Goal: Use online tool/utility: Utilize a website feature to perform a specific function

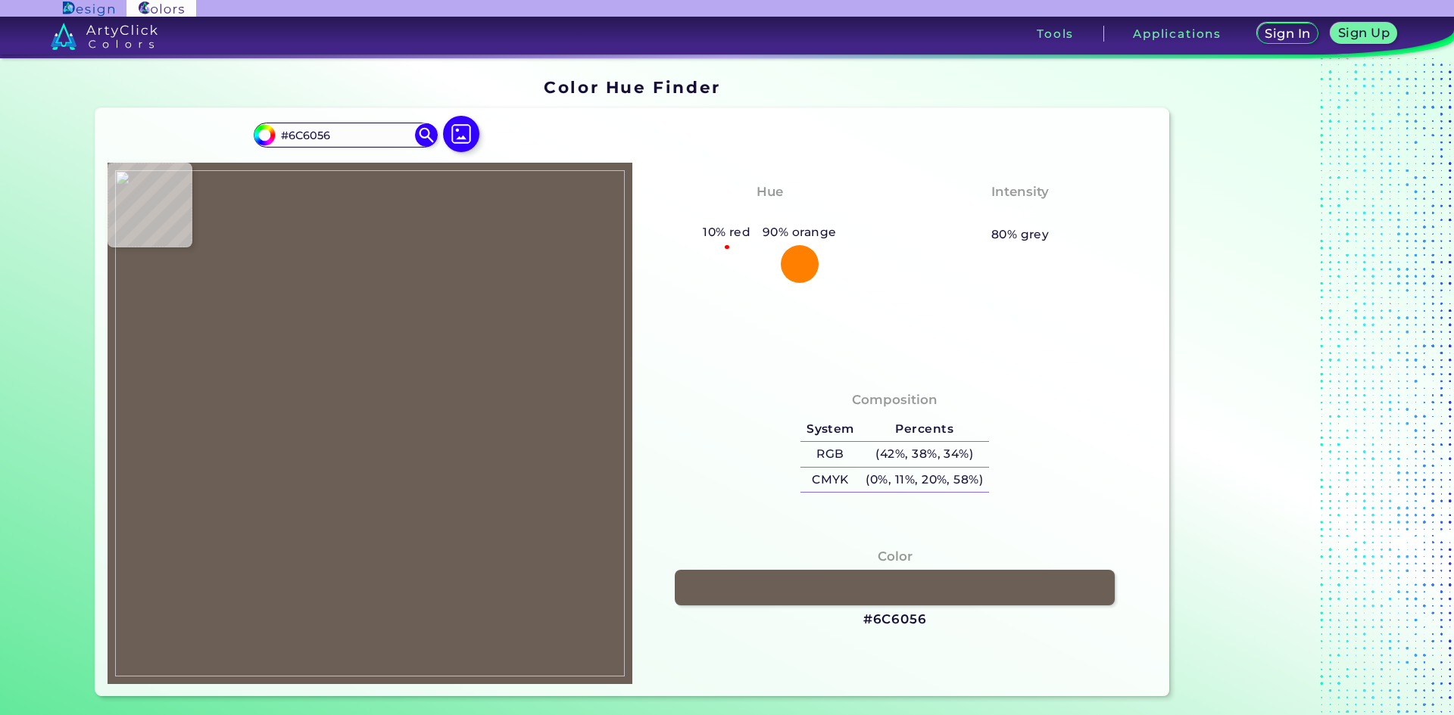
click at [352, 245] on img at bounding box center [370, 423] width 510 height 507
click at [893, 619] on h3 "#6C6056" at bounding box center [895, 620] width 64 height 18
click at [893, 619] on h3 "#6C6056 copied" at bounding box center [895, 620] width 64 height 18
copy h3 "6C6056 copied"
click at [947, 619] on p "copied" at bounding box center [955, 620] width 44 height 18
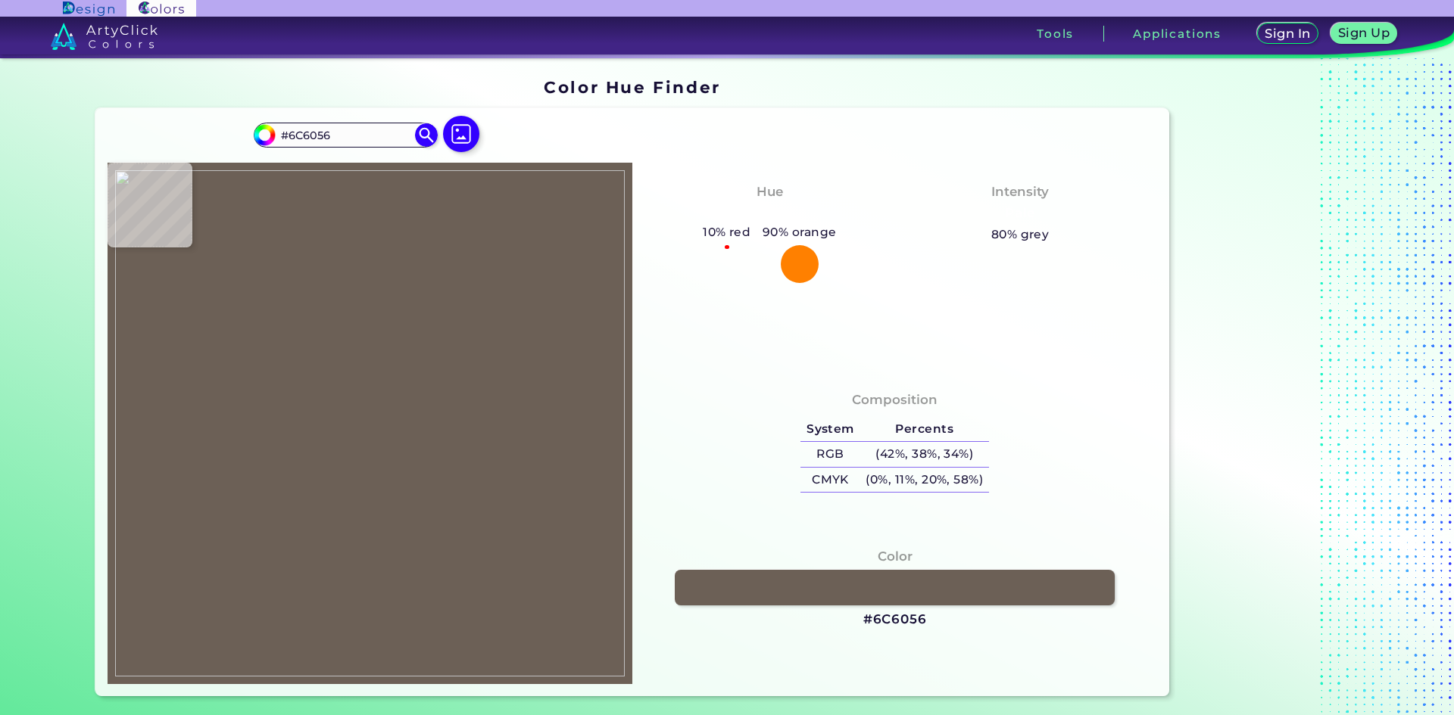
click at [344, 658] on img at bounding box center [370, 423] width 510 height 507
type input "#fcfeff"
type input "#FCFEFF"
type input "#f4f4f3"
type input "#F4F4F3"
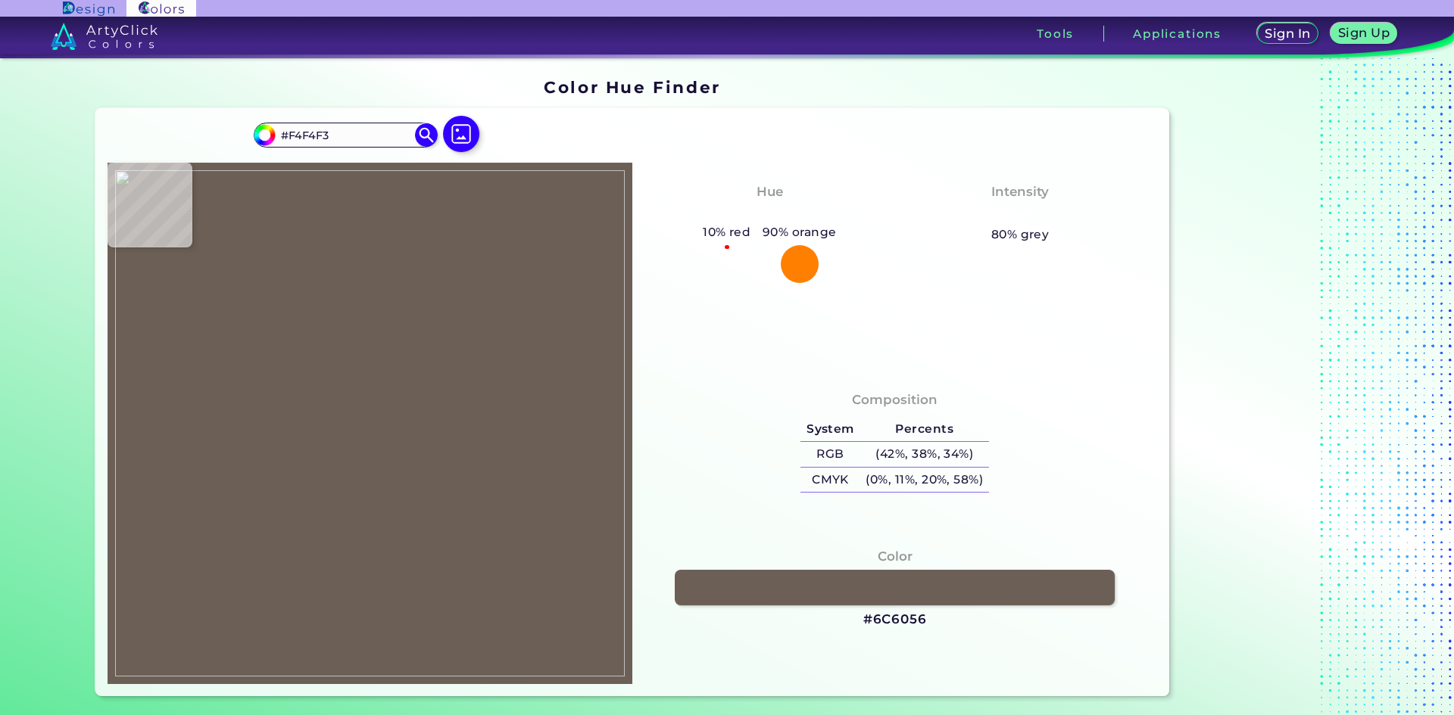
type input "#b4a097"
type input "#B4A097"
type input "#cbbeb8"
type input "#CBBEB8"
type input "#fcfeff"
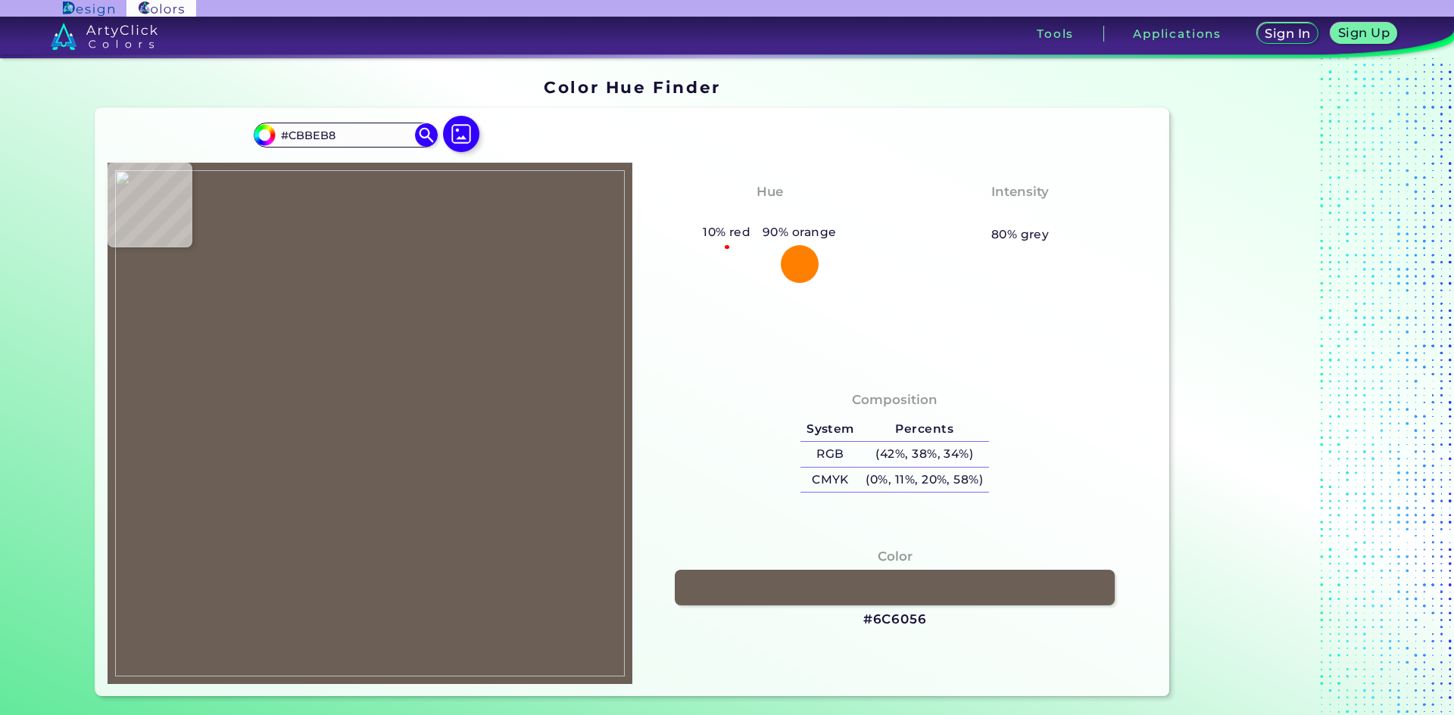
type input "#FCFEFF"
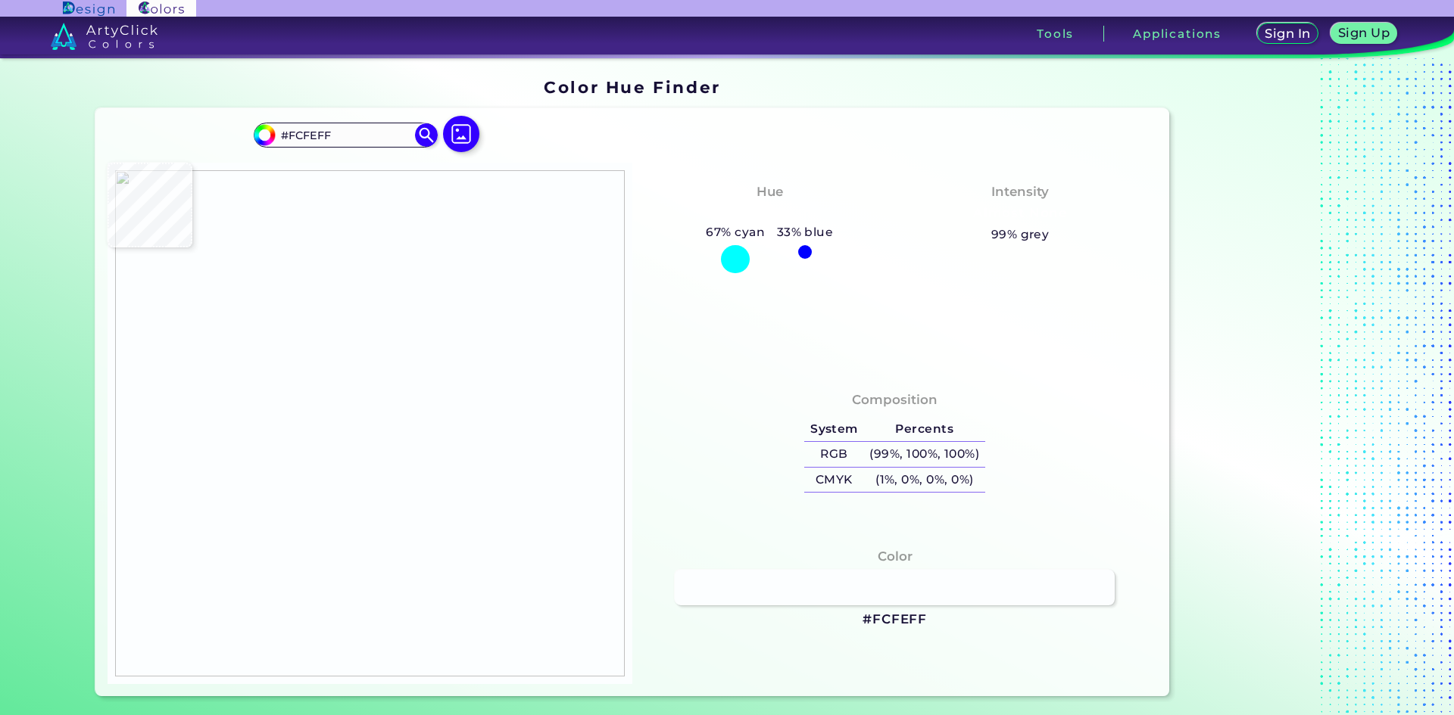
type input "#fbfdfe"
type input "#FBFDFE"
type input "#fbfefe"
type input "#FBFEFE"
type input "#786b62"
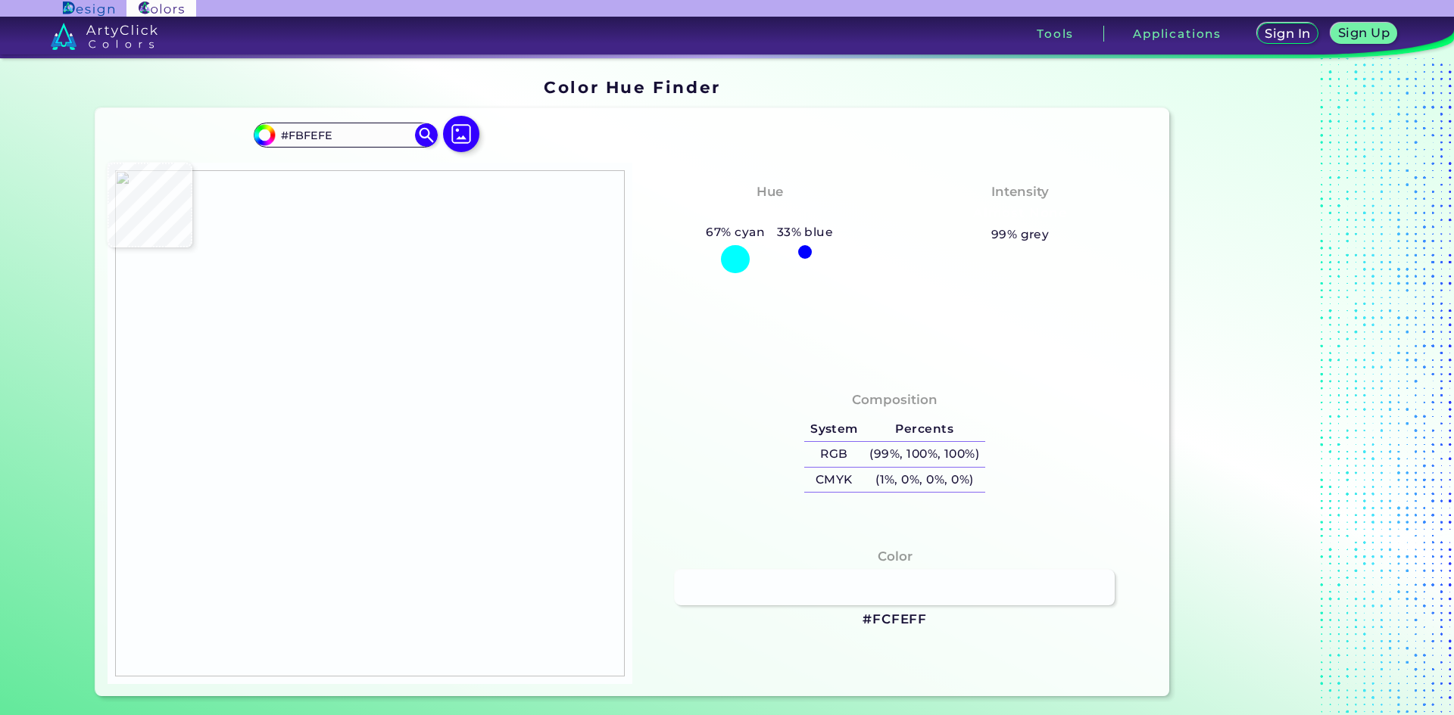
type input "#786B62"
type input "#6b5e56"
type input "#6B5E56"
type input "#6b5f56"
type input "#6B5F56"
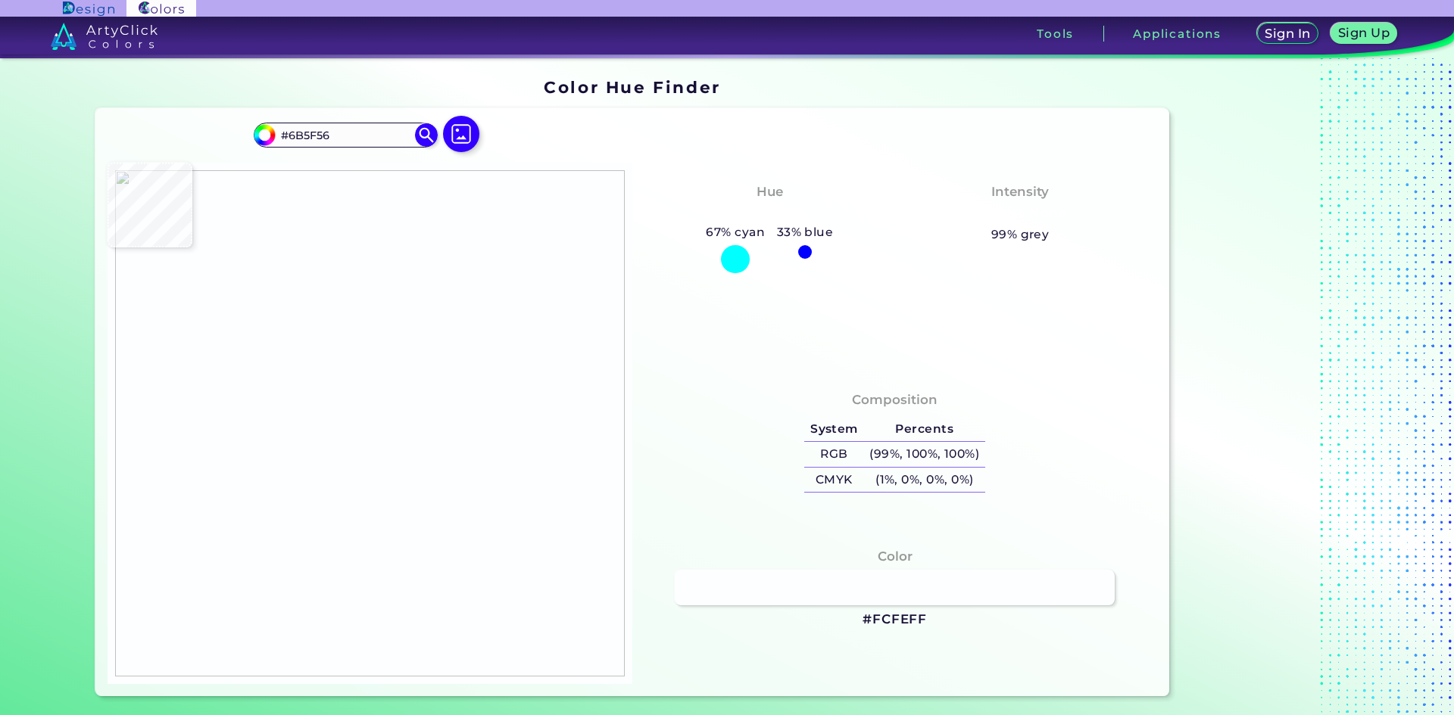
type input "#6c5f56"
type input "#6C5F56"
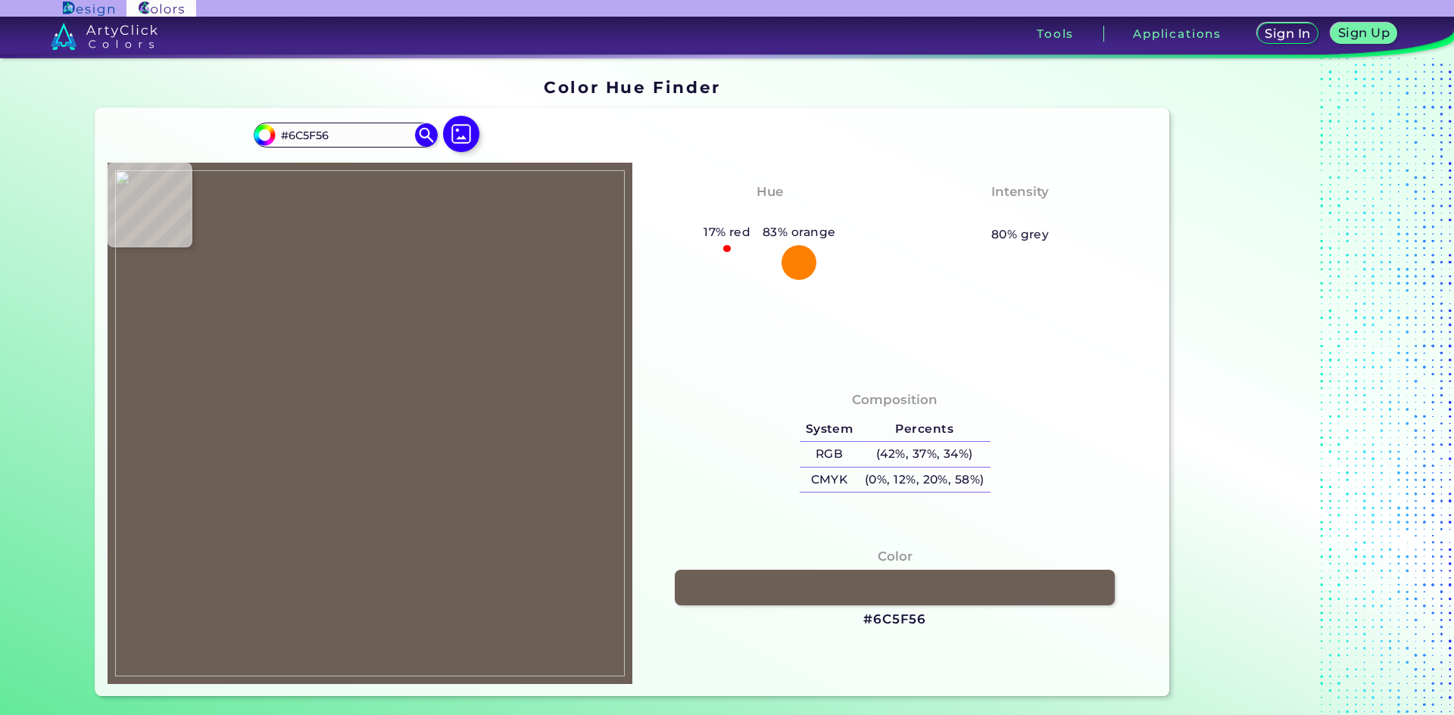
type input "#6b5f56"
type input "#6B5F56"
type input "#6c6056"
type input "#6C6056"
type input "#71645b"
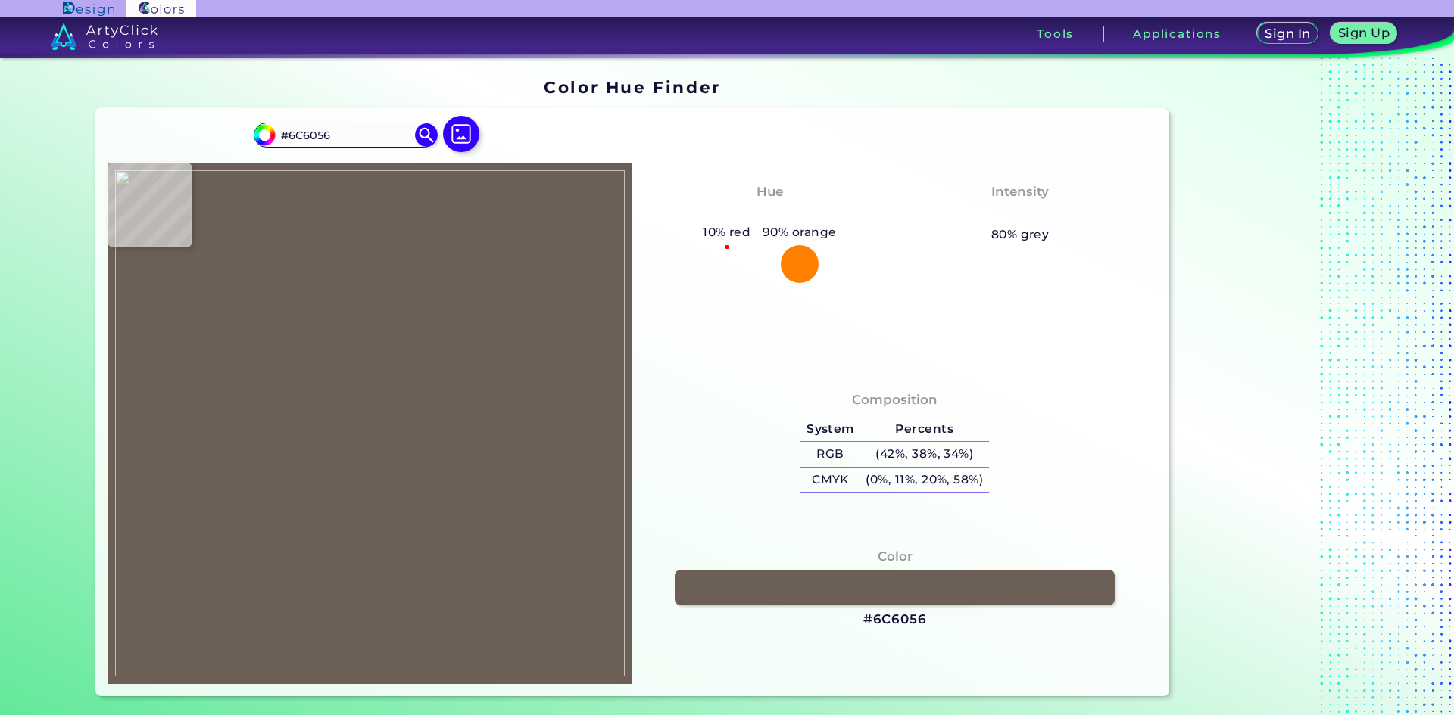
type input "#71645B"
type input "#6c6056"
type input "#6C6056"
type input "#6b5f56"
type input "#6B5F56"
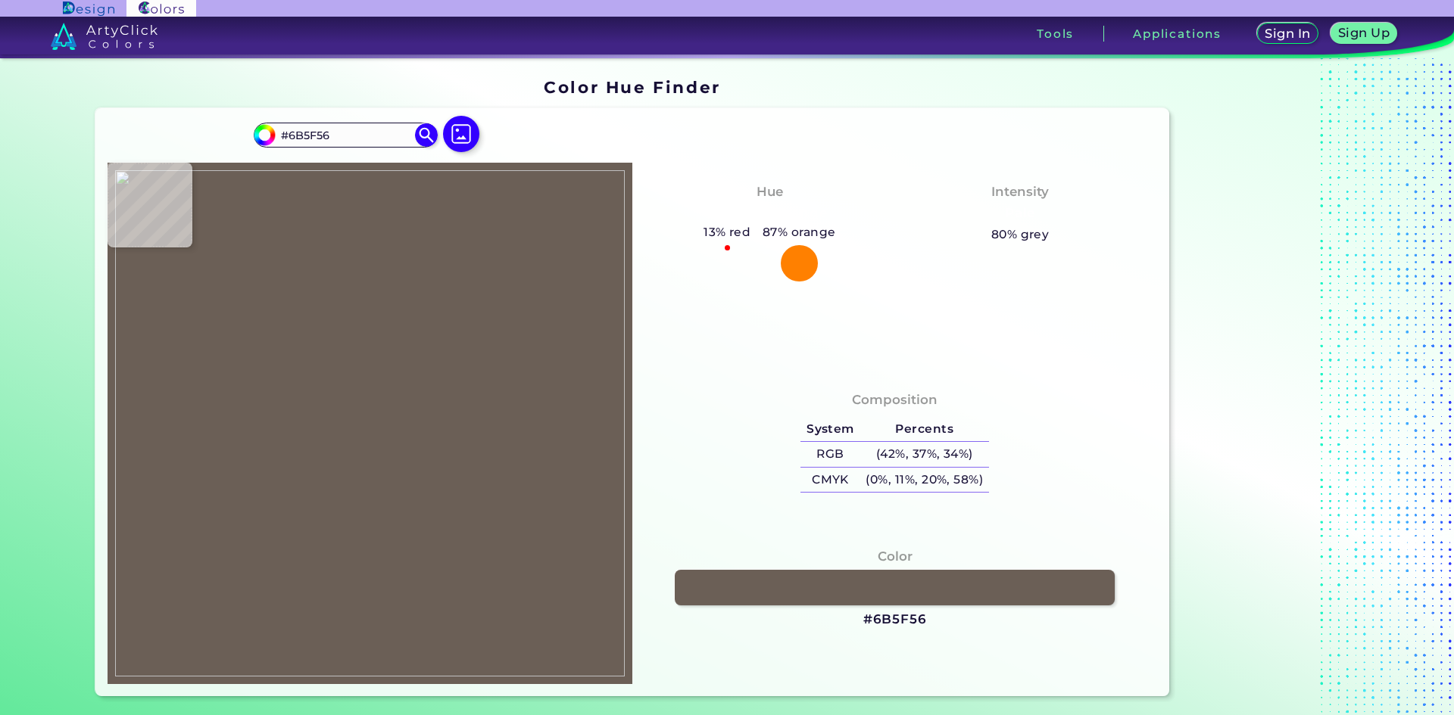
type input "#6c5f56"
type input "#6C5F56"
type input "#6b5f56"
type input "#6B5F56"
type input "#6c5f56"
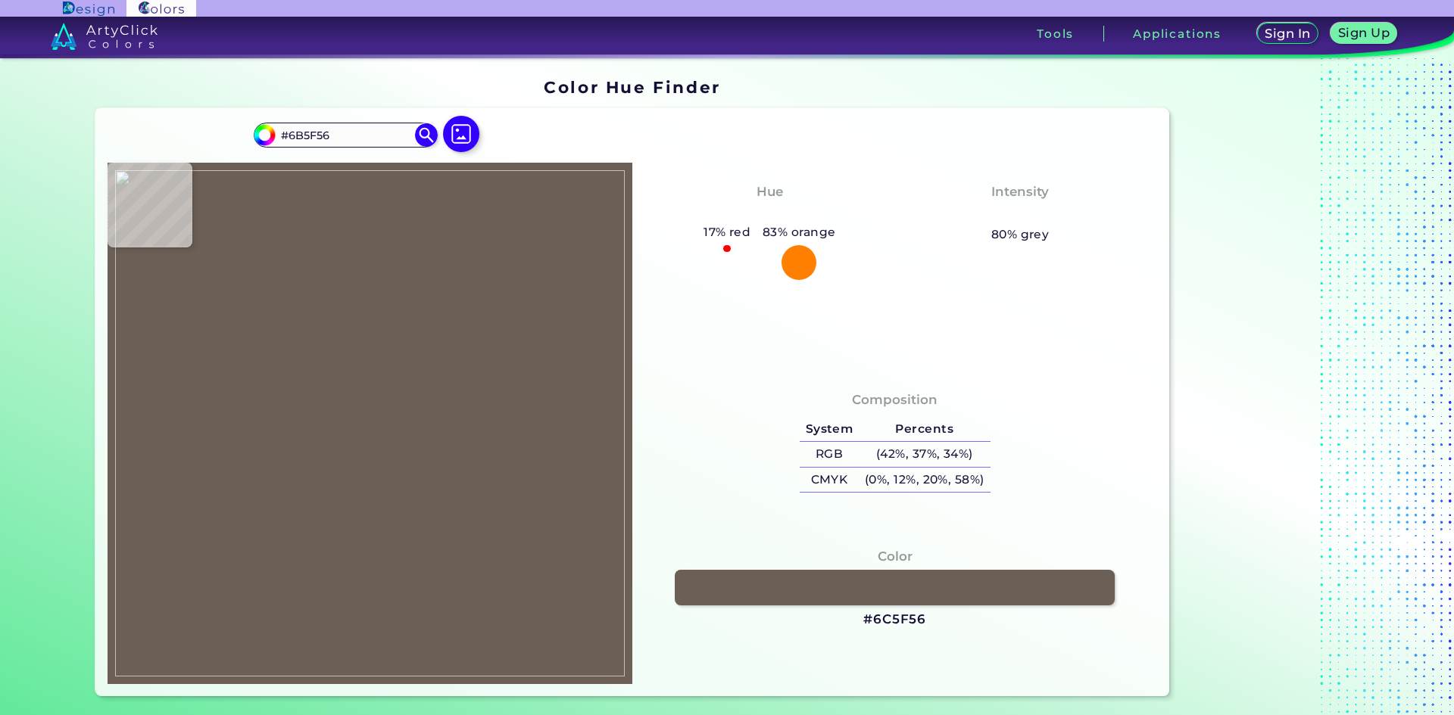
type input "#6C5F56"
type input "#75685e"
type input "#75685E"
type input "#d5cfc9"
type input "#D5CFC9"
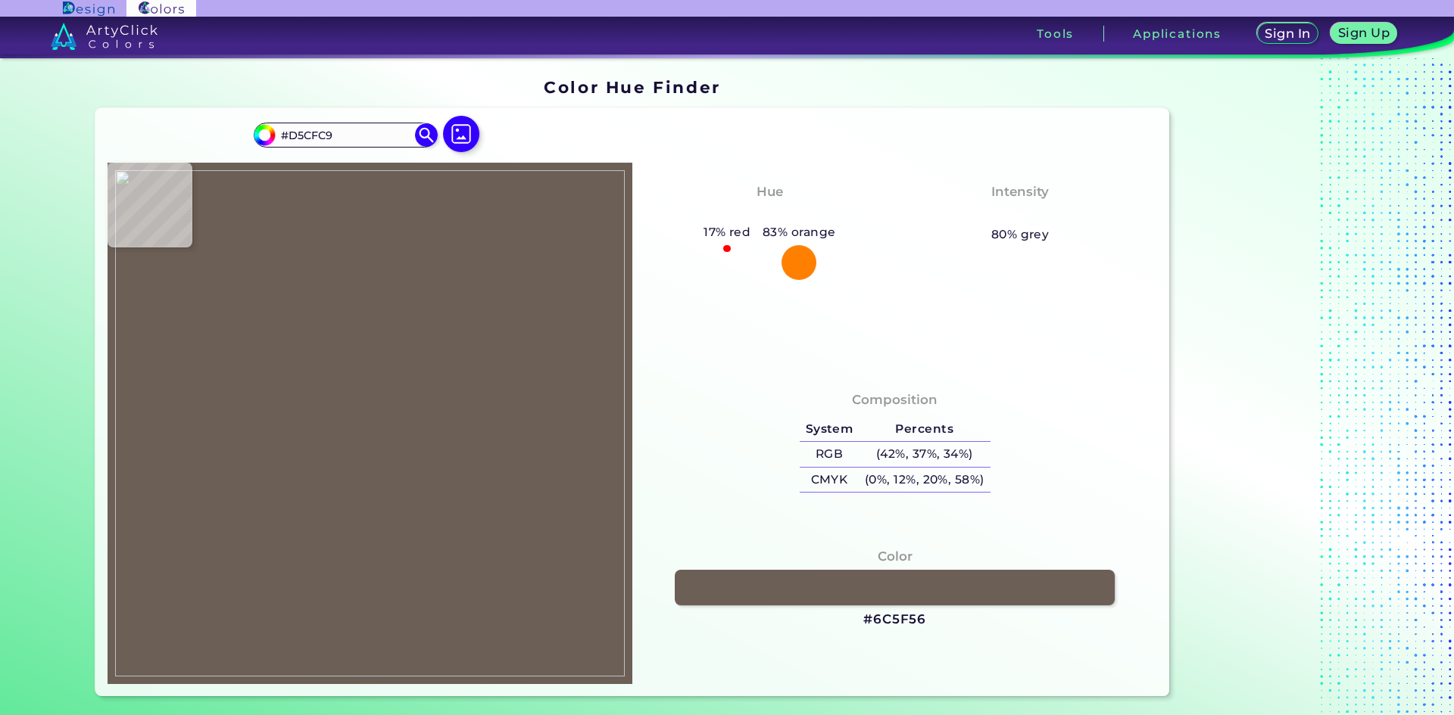
type input "#877b71"
type input "#877B71"
type input "#6c6056"
type input "#6C6056"
type input "#6b5e56"
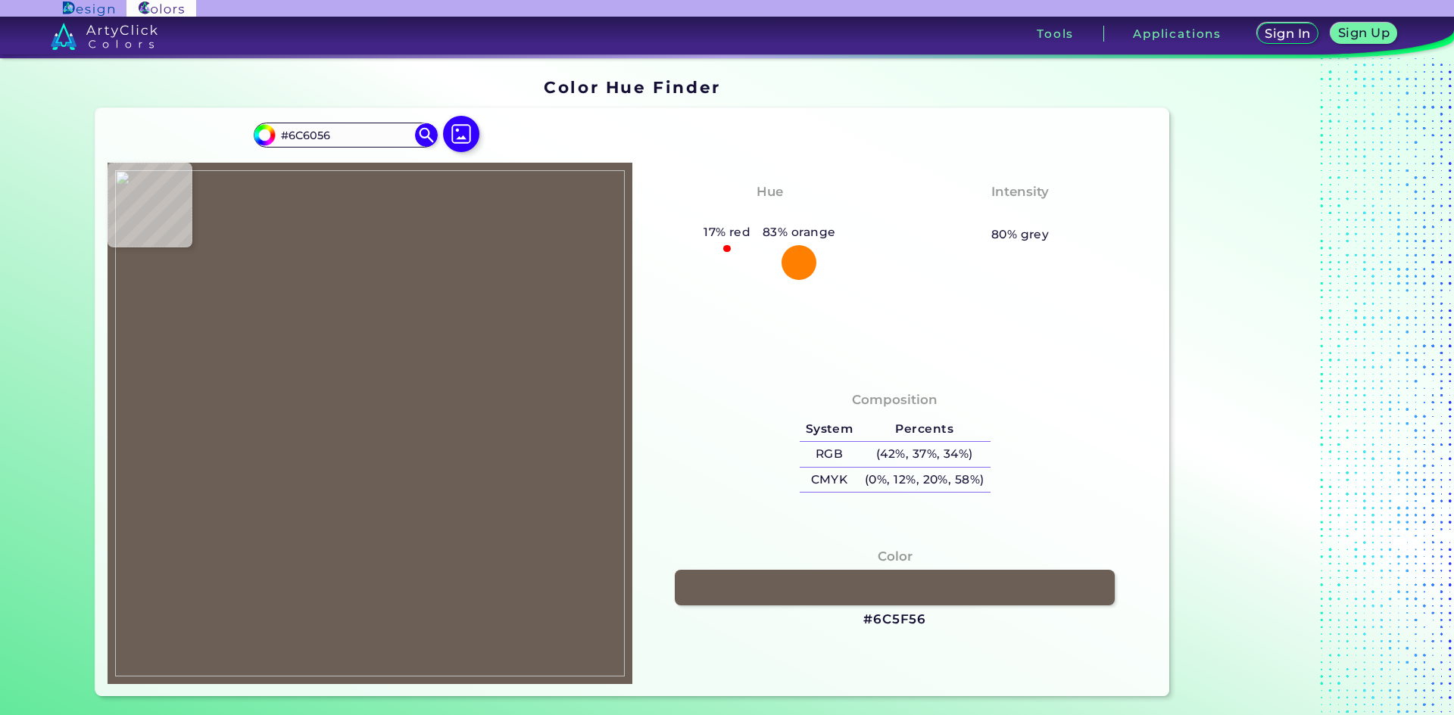
type input "#6B5E56"
type input "#6c6056"
type input "#6C6056"
type input "#6c5f56"
type input "#6C5F56"
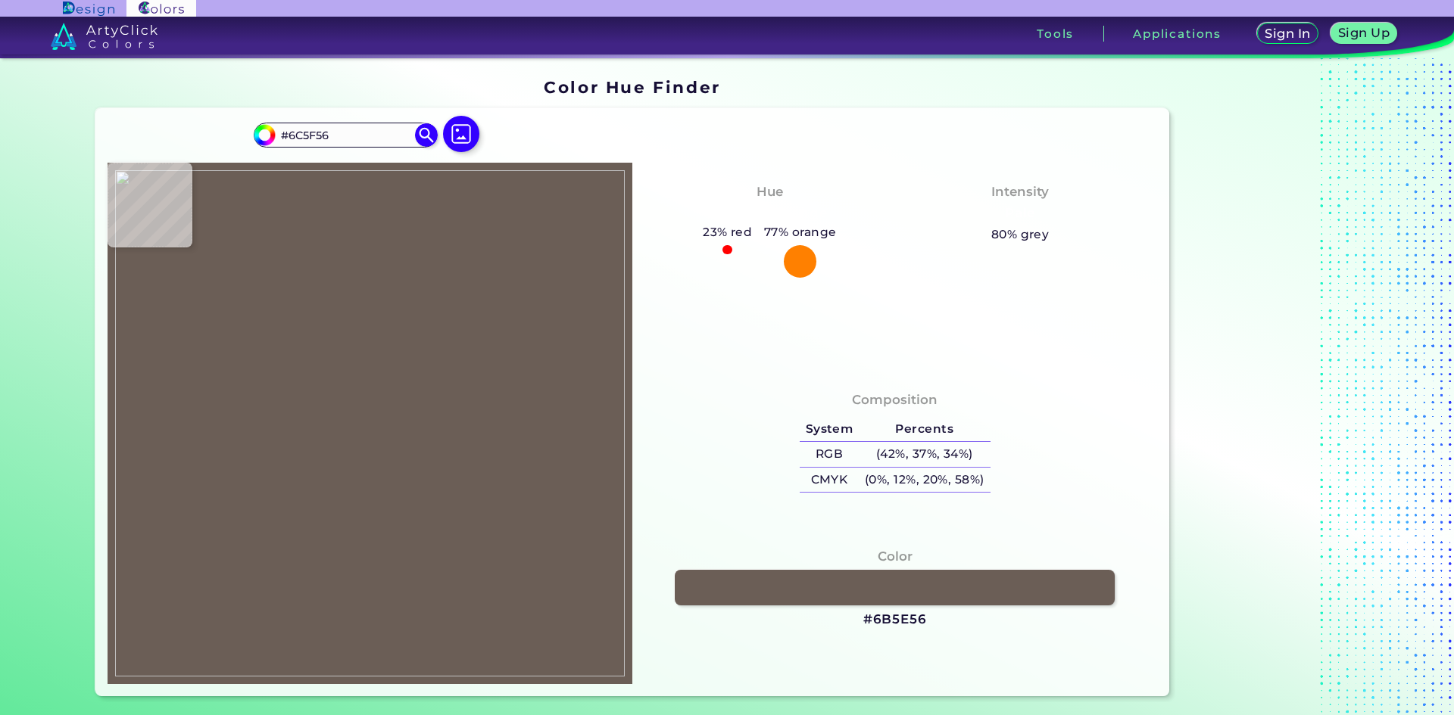
type input "#6b5f56"
type input "#6B5F56"
type input "#6c5f56"
type input "#6C5F56"
type input "#6b5f55"
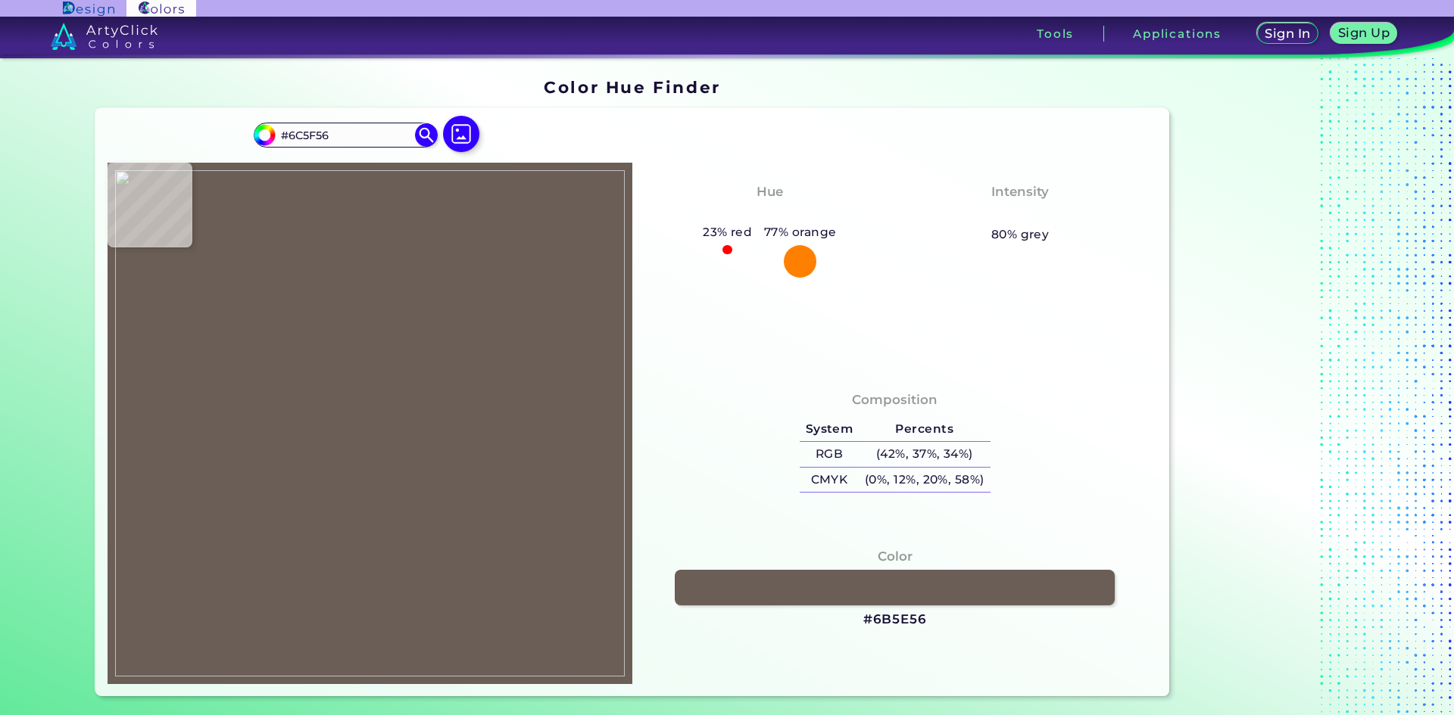
type input "#6B5F55"
type input "#6c5f56"
type input "#6C5F56"
type input "#6b5f56"
type input "#6B5F56"
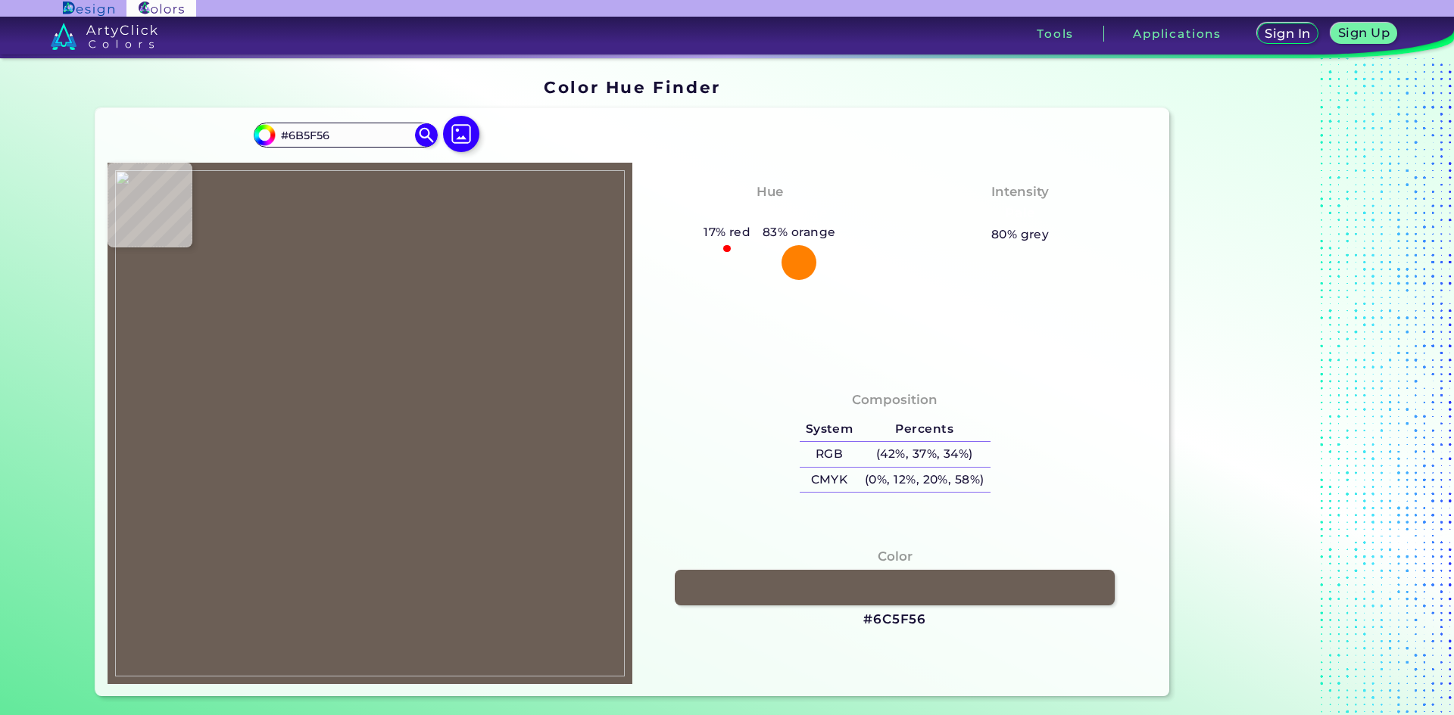
type input "#6c5f56"
type input "#6C5F56"
type input "#6c6056"
type input "#6C6056"
click at [319, 671] on img at bounding box center [370, 423] width 510 height 507
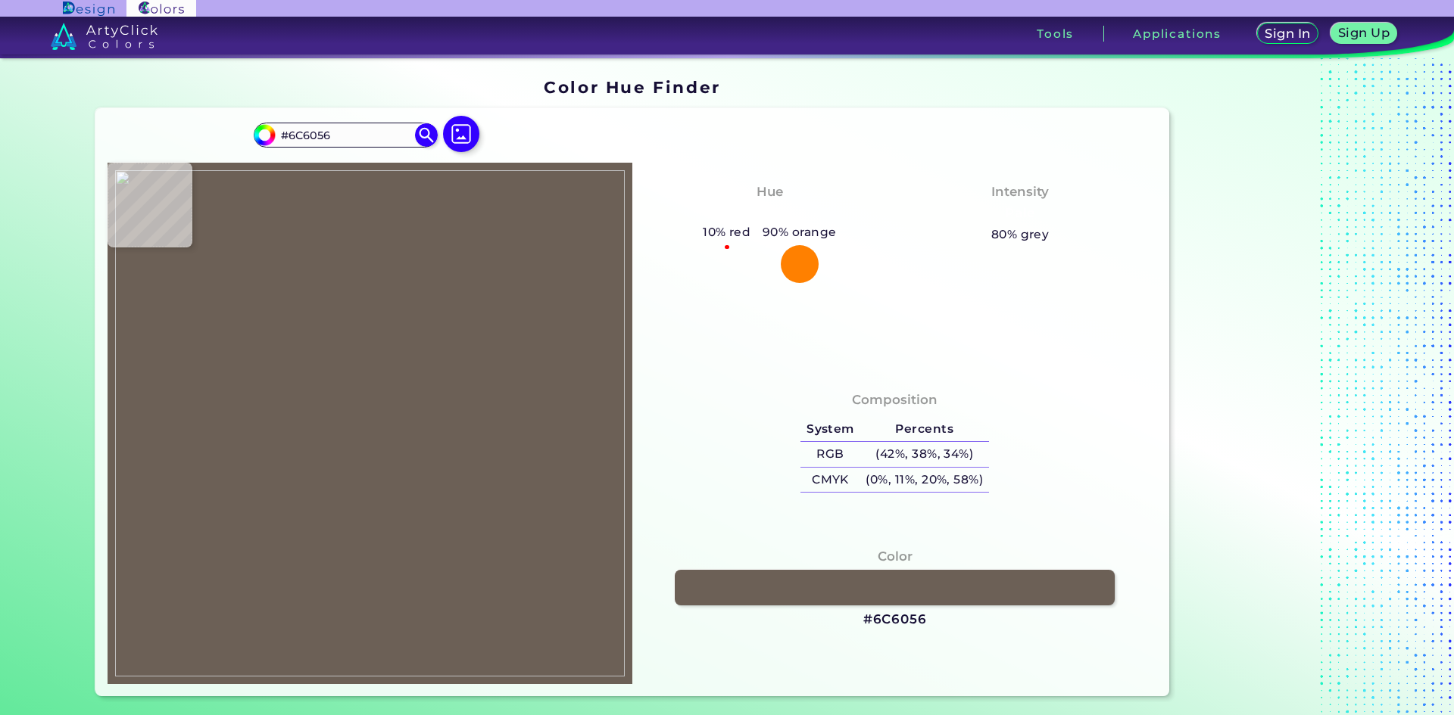
click at [357, 666] on img at bounding box center [370, 423] width 510 height 507
type input "#e2d9d5"
type input "#E2D9D5"
type input "#b8a49c"
type input "#B8A49C"
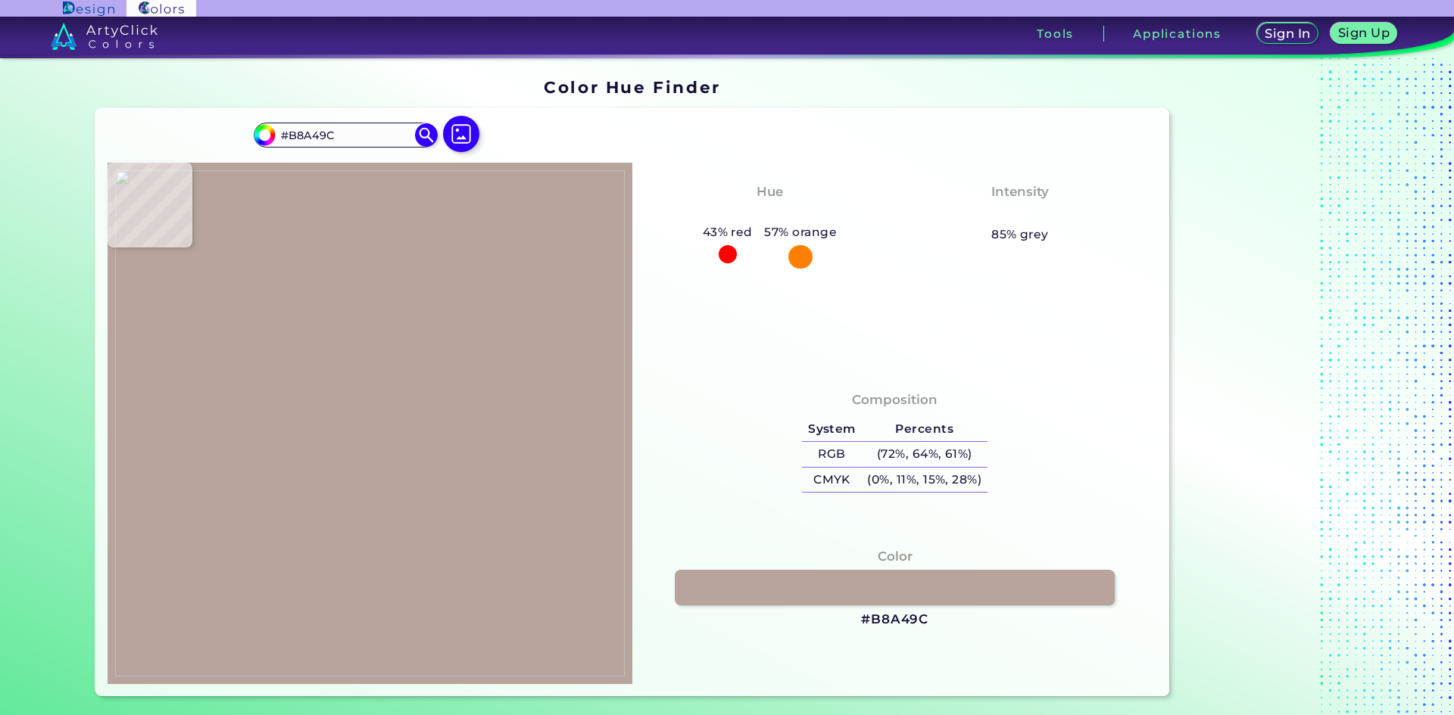
type input "#fcfdfc"
type input "#FCFDFC"
type input "#fcfeff"
type input "#FCFEFF"
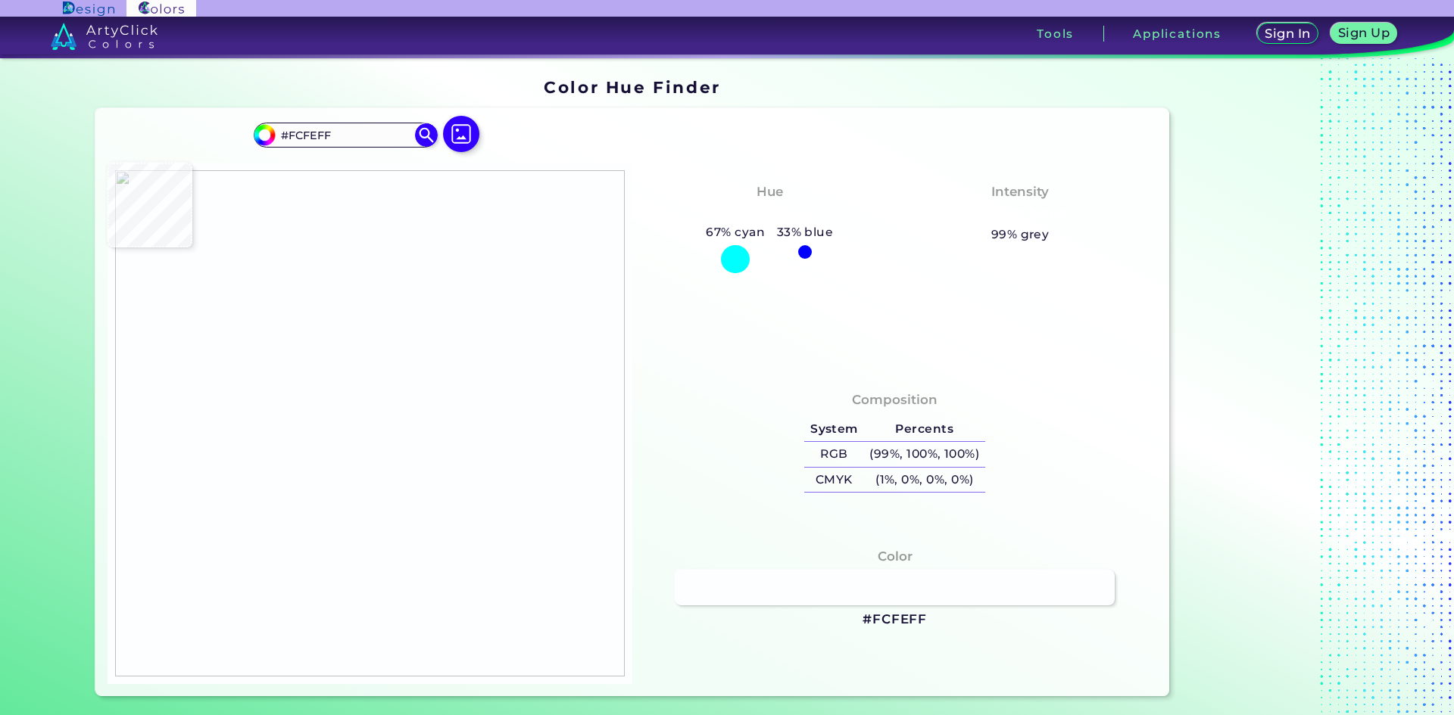
type input "#b5a098"
type input "#B5A098"
type input "#e1dad8"
type input "#E1DAD8"
type input "#fcfeff"
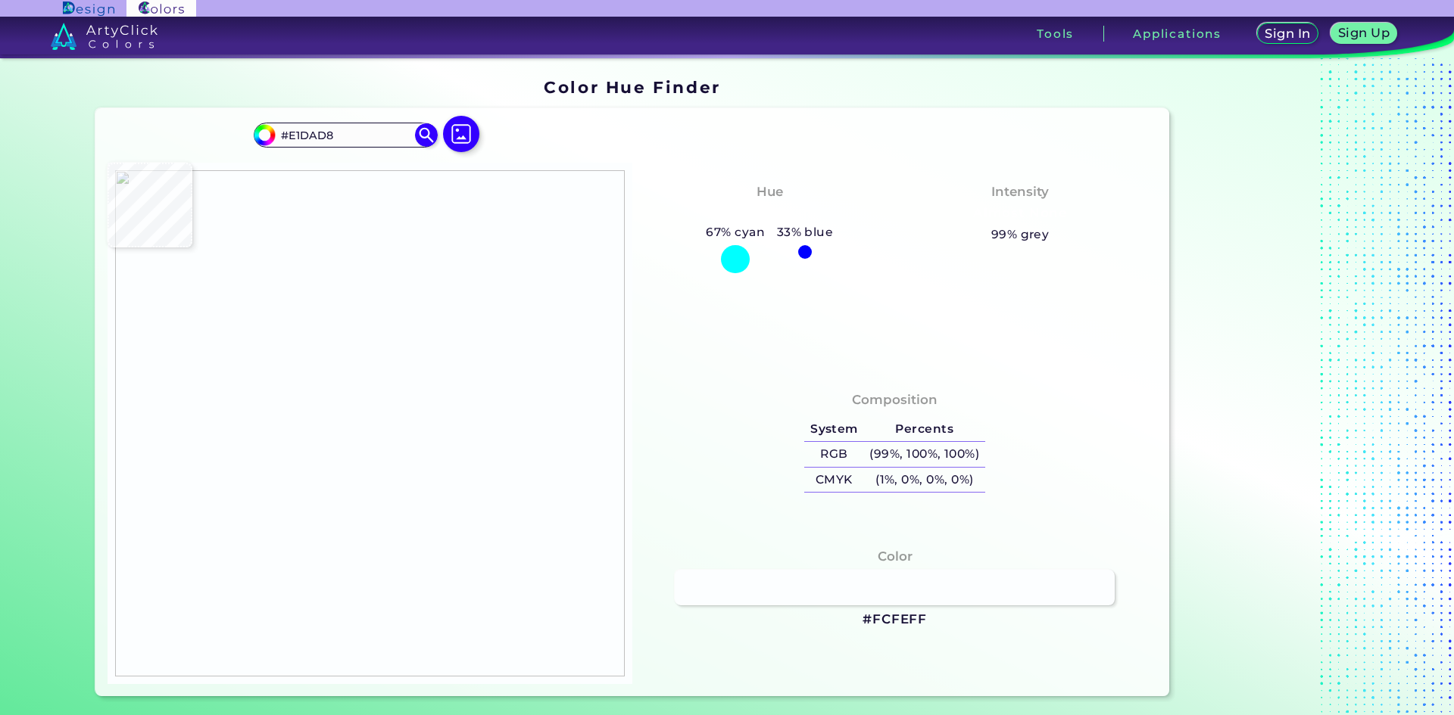
type input "#FCFEFF"
type input "#fcfdfc"
type input "#FCFDFC"
type input "#f2f0ee"
type input "#F2F0EE"
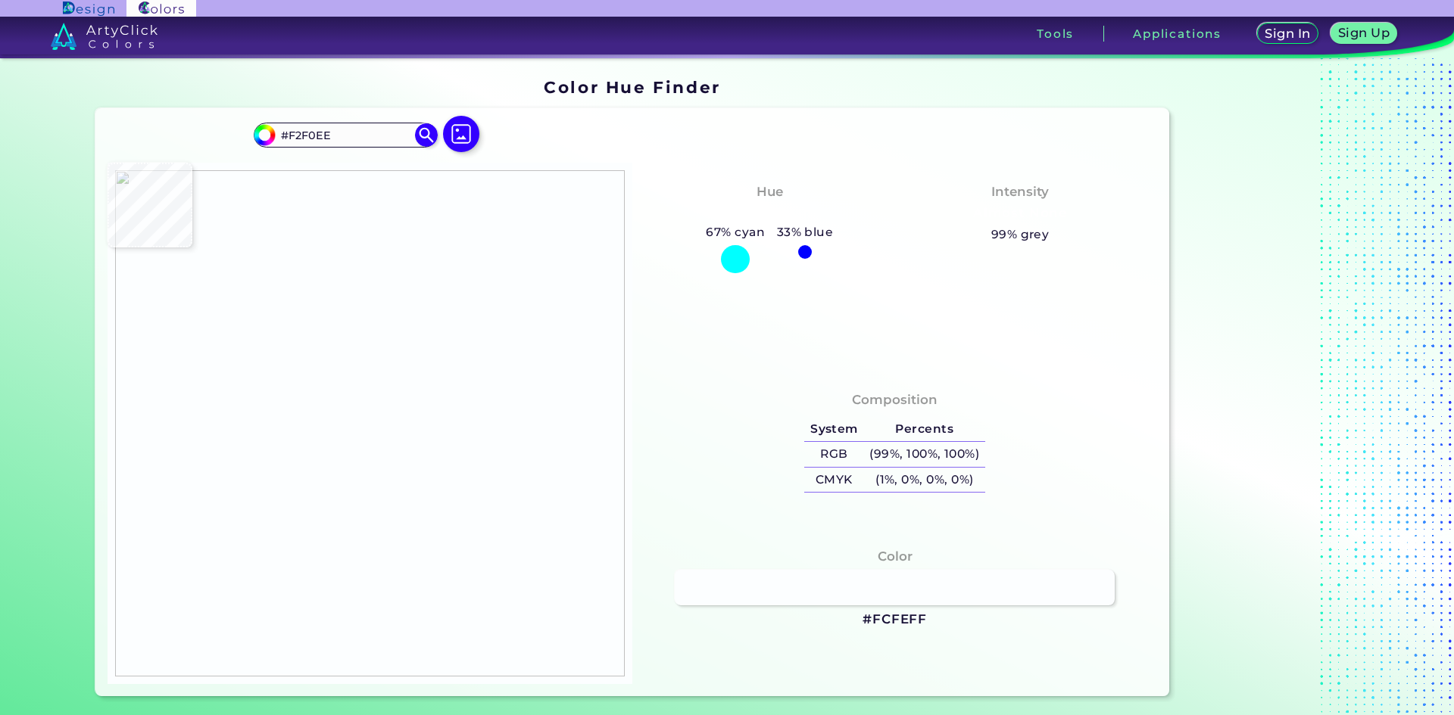
type input "#c9bab3"
type input "#C9BAB3"
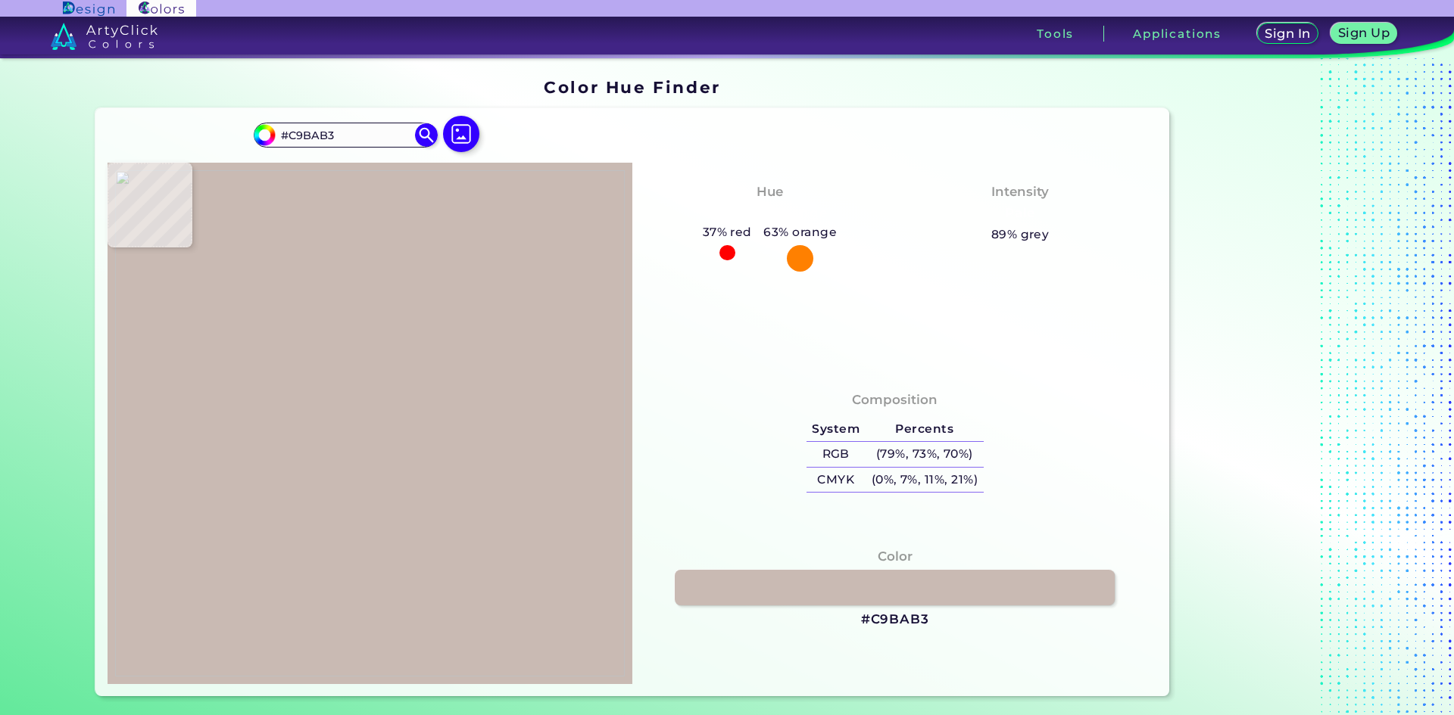
type input "#fbfdfd"
type input "#FBFDFD"
type input "#b6a299"
type input "#B6A299"
type input "#b4a097"
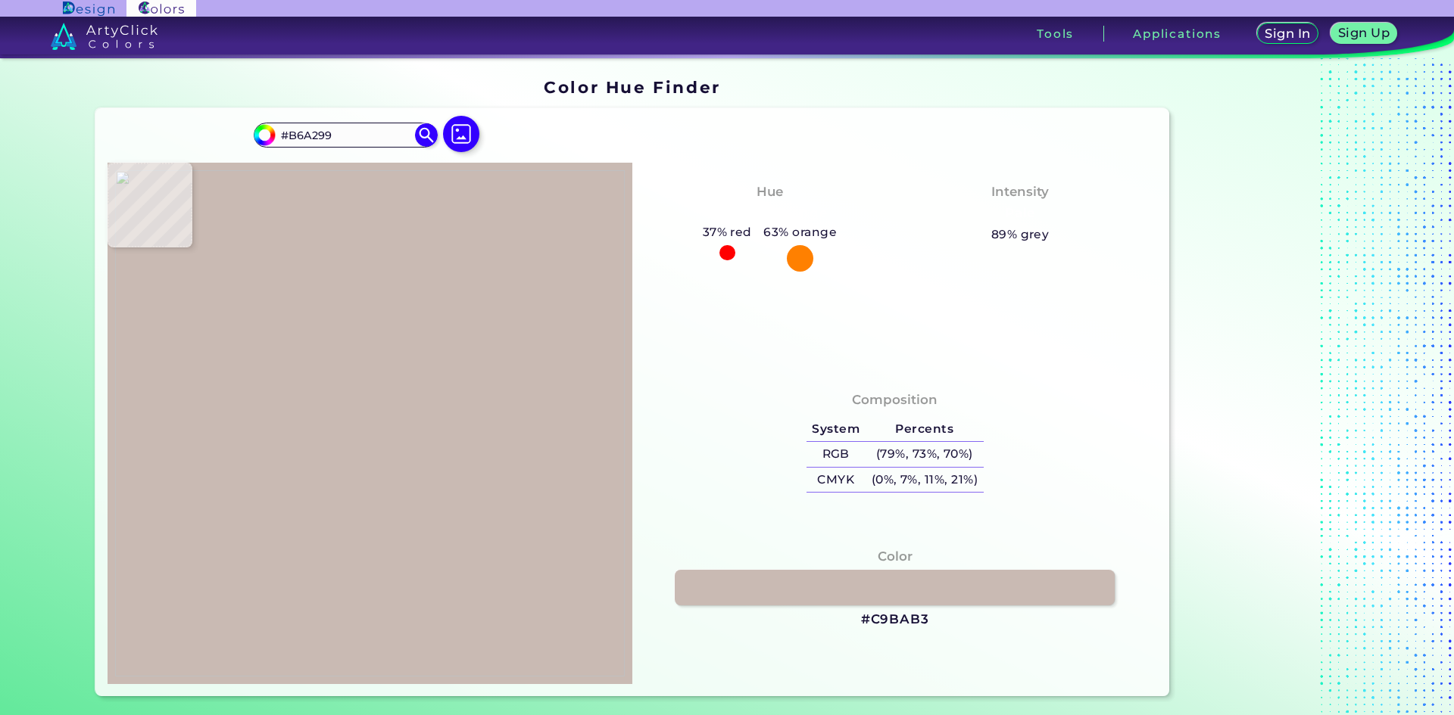
type input "#B4A097"
type input "#bfaea5"
type input "#BFAEA5"
type input "#b8a49c"
type input "#B8A49C"
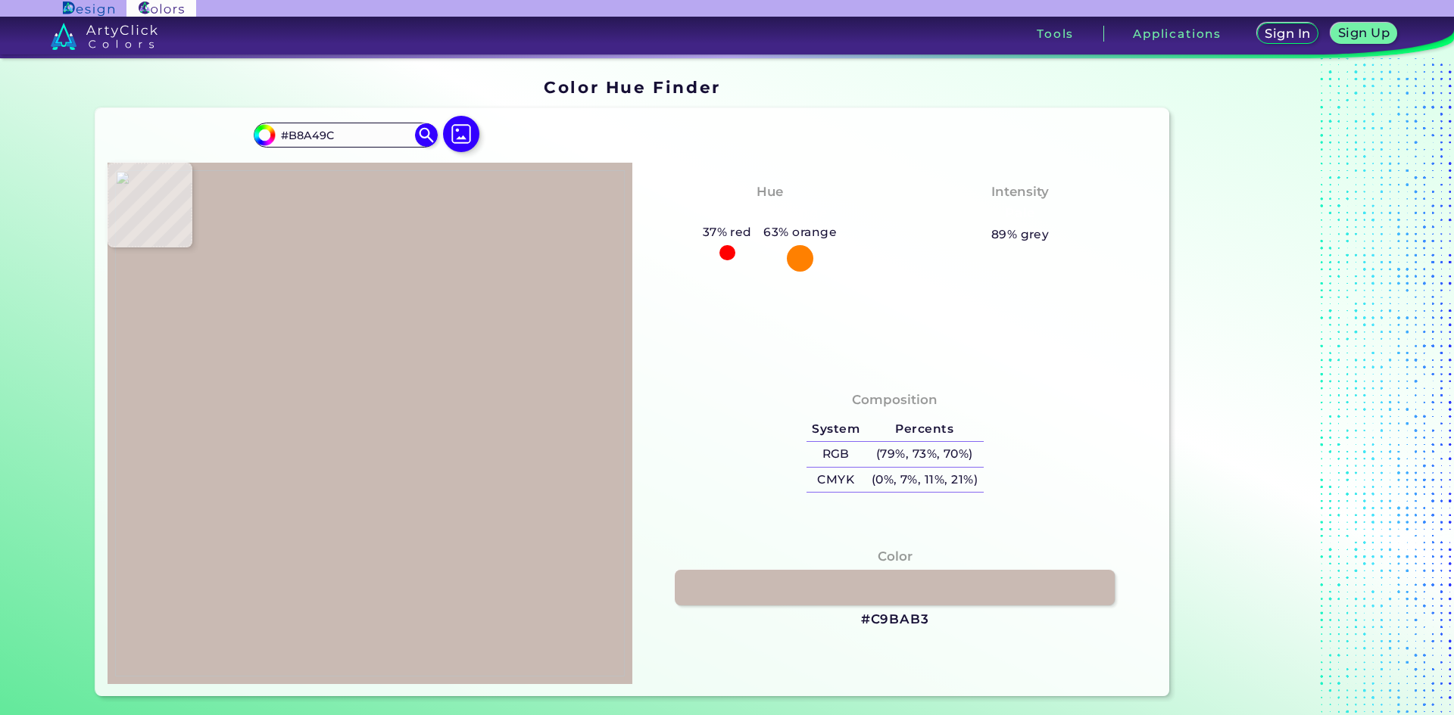
type input "#b8a59c"
type input "#B8A59C"
type input "#b4a097"
type input "#B4A097"
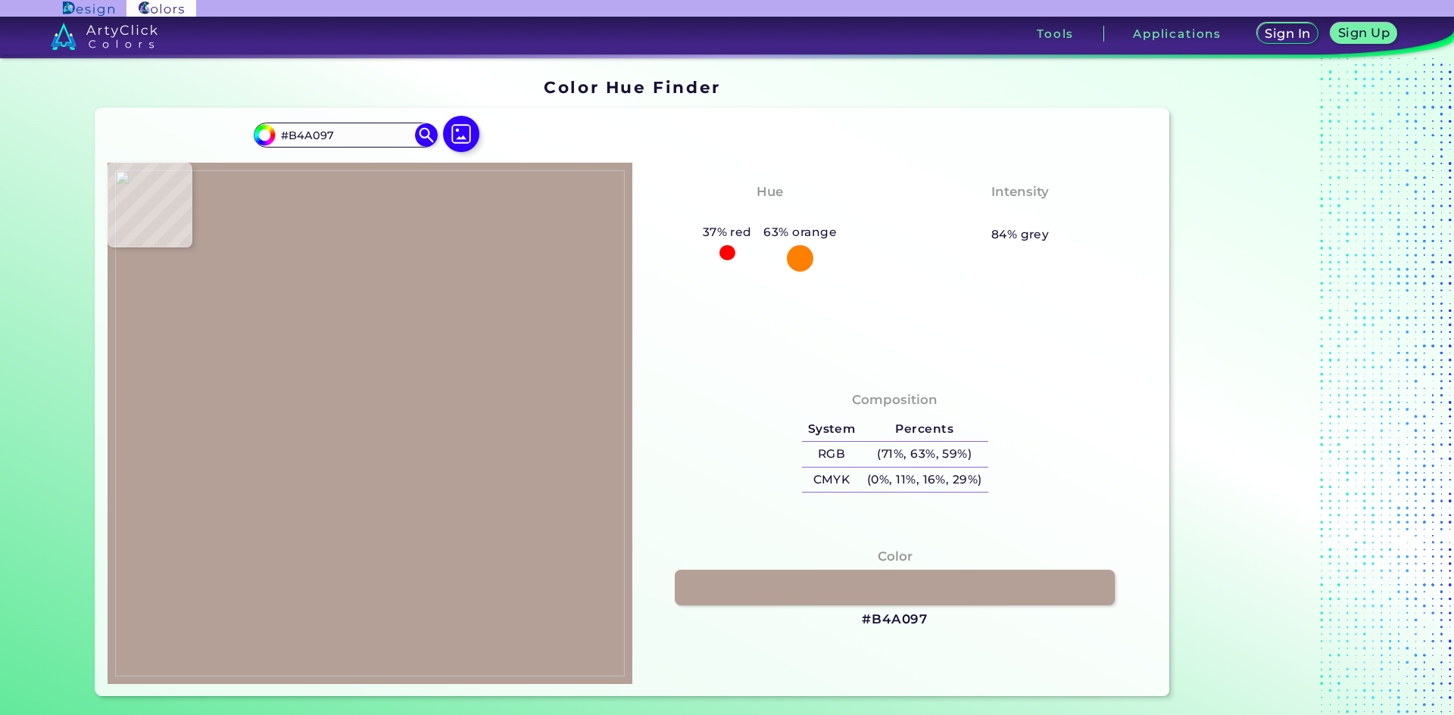
type input "#b8a49c"
type input "#B8A49C"
type input "#b4a097"
type input "#B4A097"
type input "#b5a097"
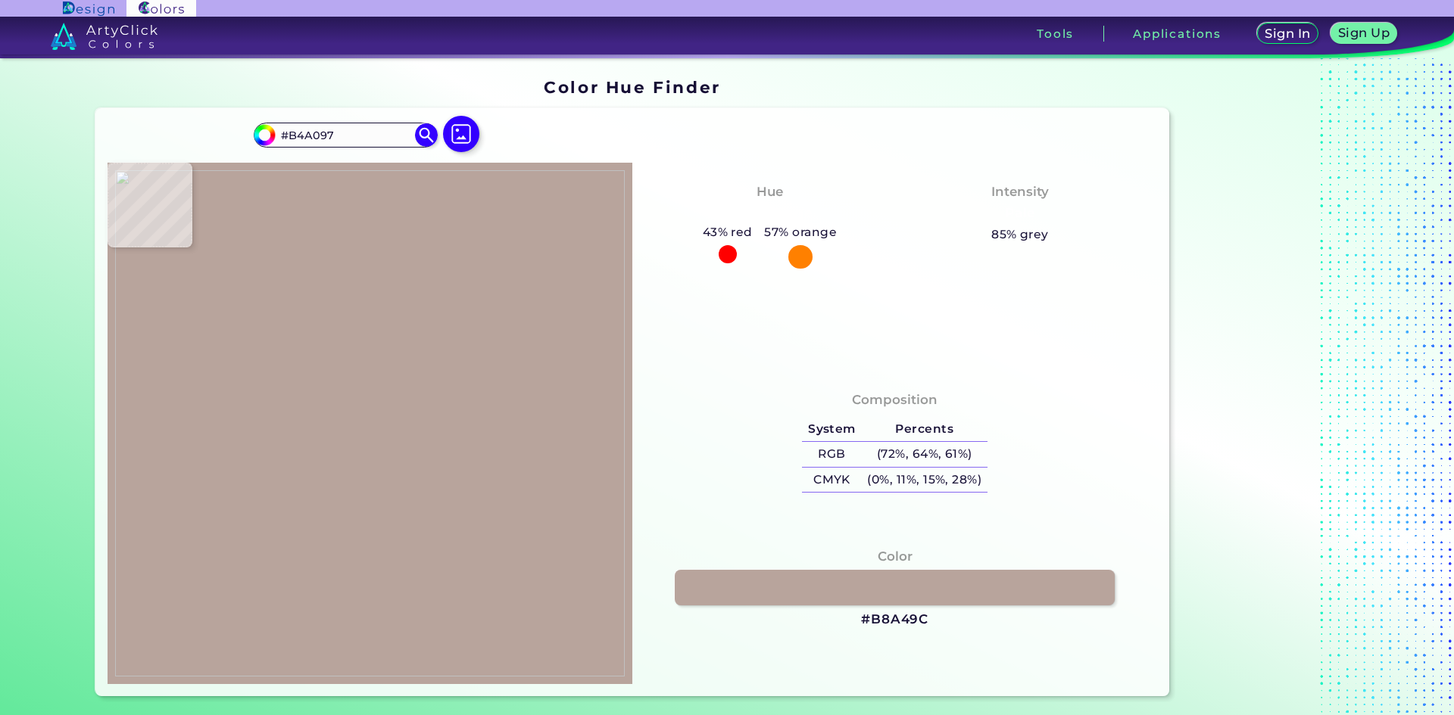
type input "#B5A097"
type input "#b4a097"
type input "#B4A097"
type input "#b5a199"
type input "#B5A199"
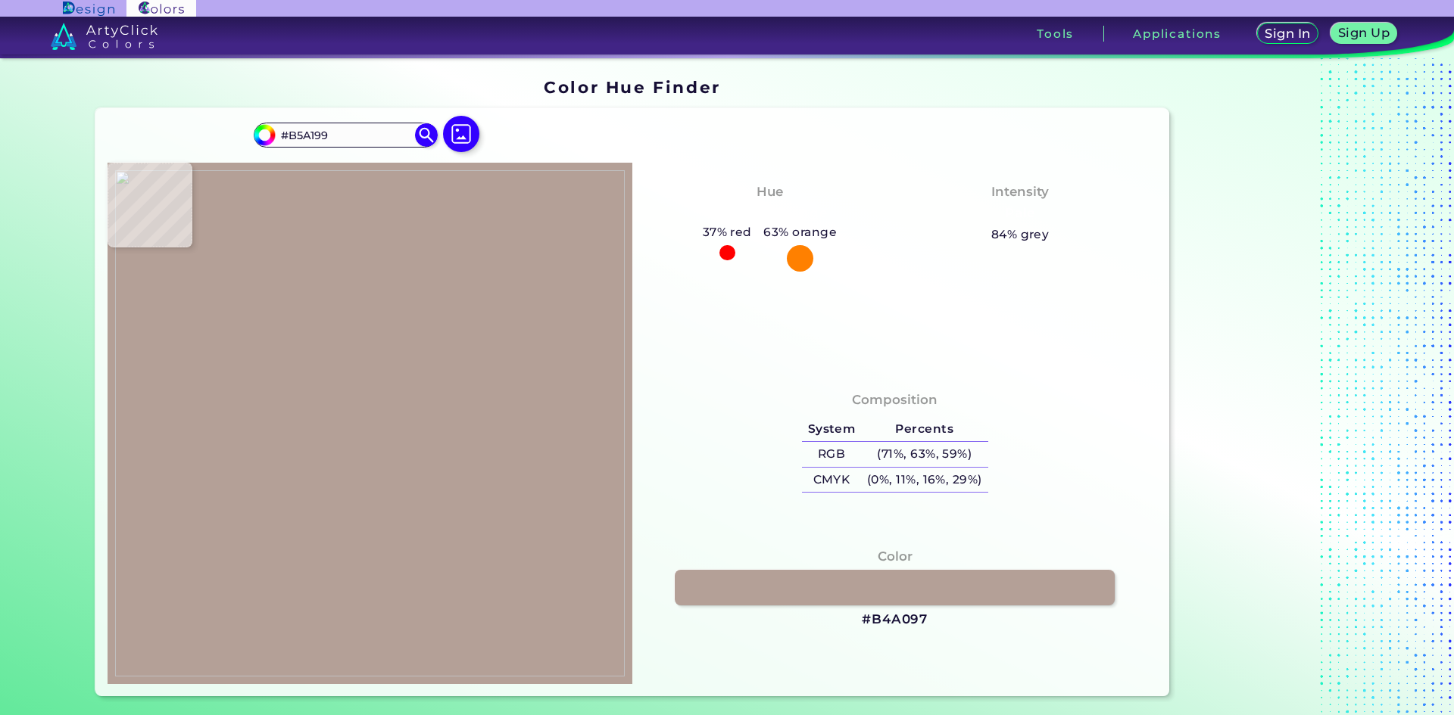
type input "#b4a097"
type input "#B4A097"
type input "#b5a097"
type input "#B5A097"
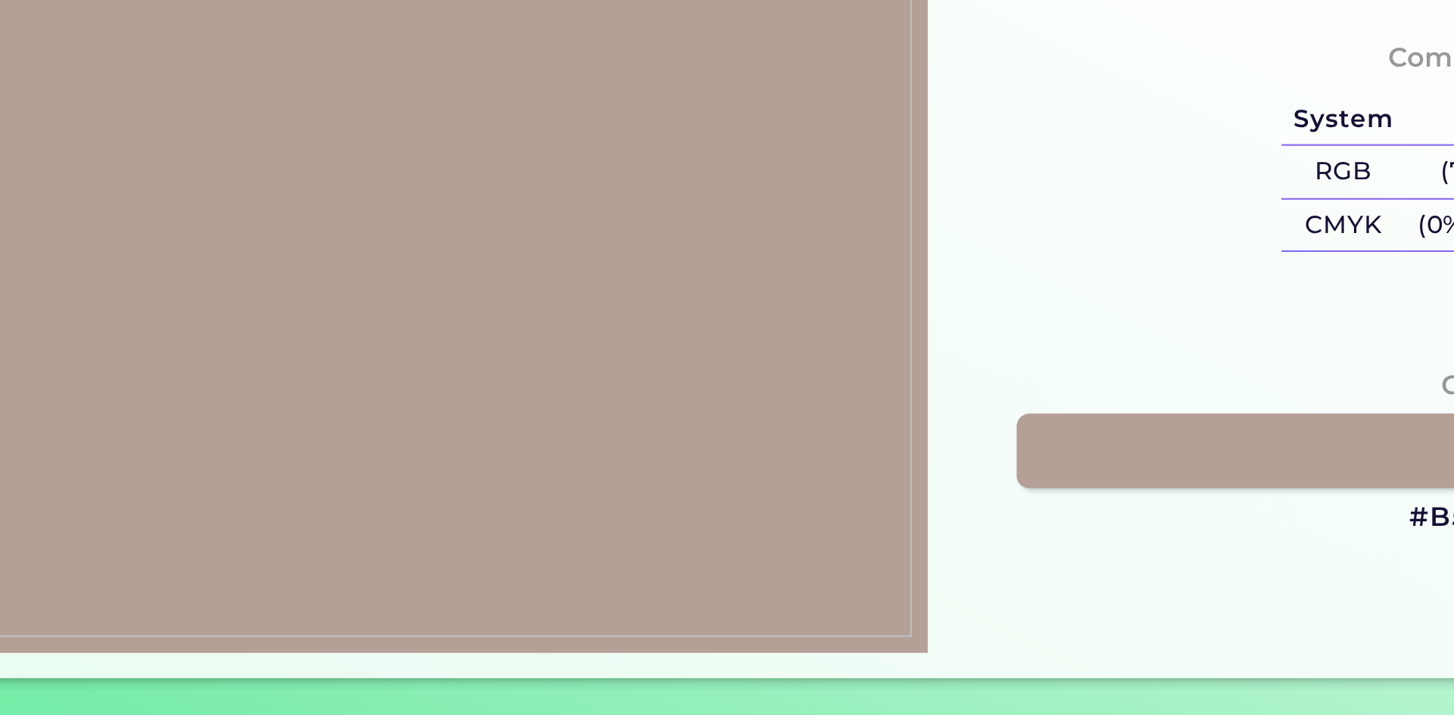
type input "#c6b6af"
type input "#C6B6AF"
type input "#b4a097"
type input "#B4A097"
type input "#b49f97"
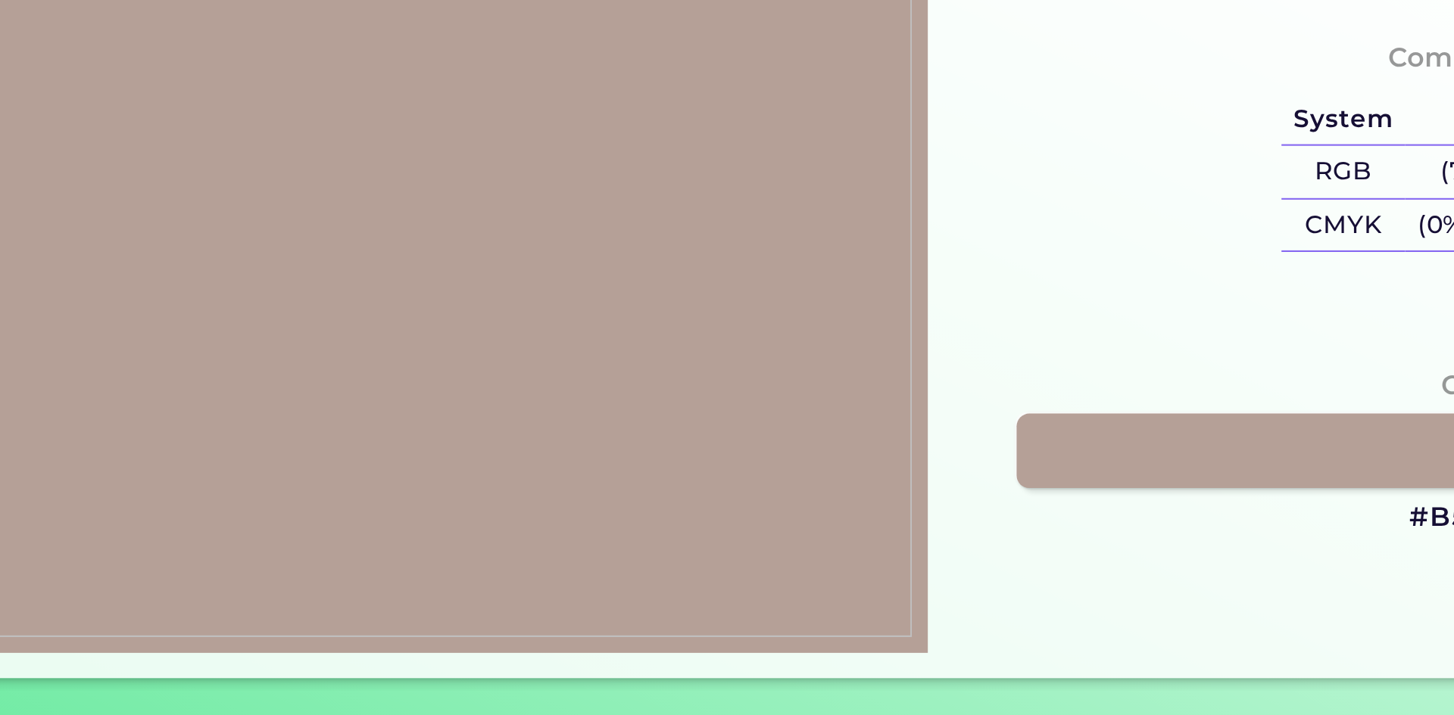
type input "#B49F97"
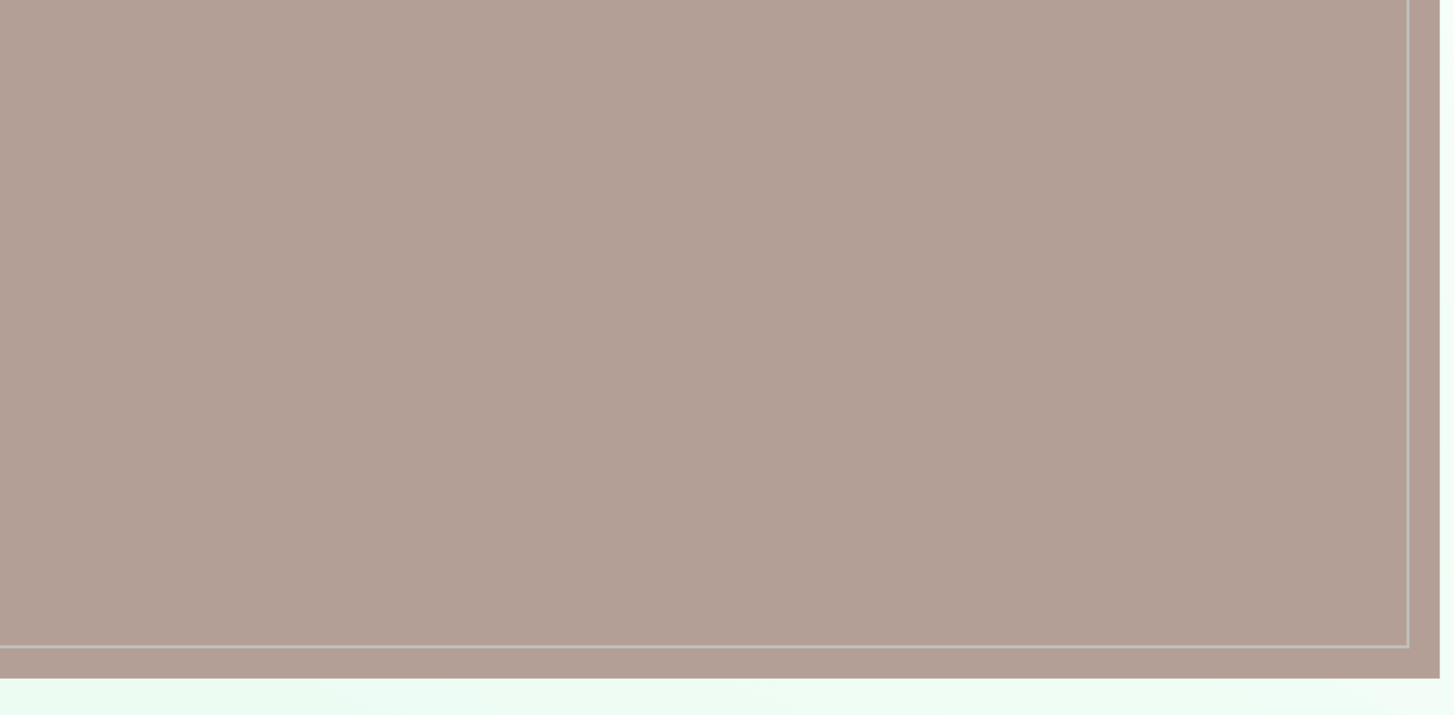
type input "#b49f96"
type input "#B49F96"
type input "#b4a097"
type input "#B4A097"
type input "#b5a097"
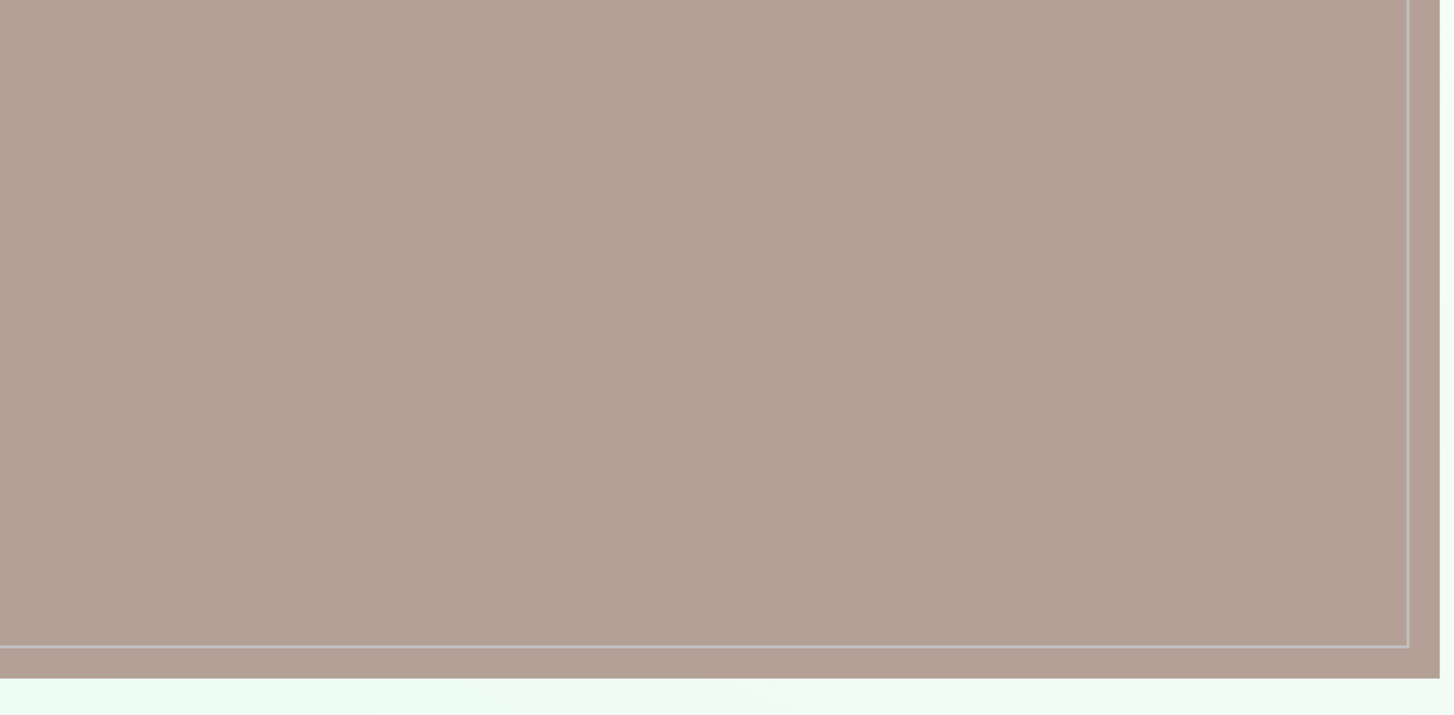
type input "#B5A097"
click at [361, 673] on img at bounding box center [370, 423] width 510 height 507
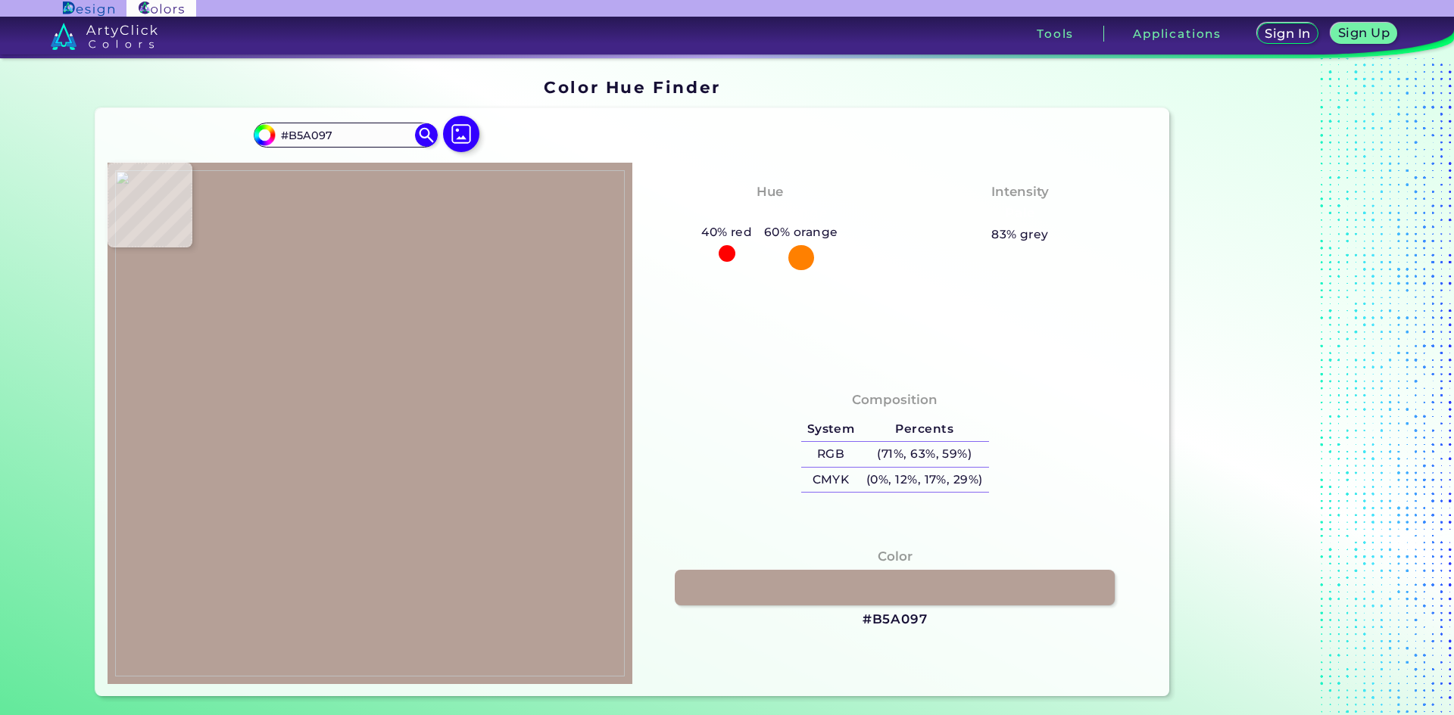
click at [886, 616] on h3 "#B5A097" at bounding box center [894, 620] width 65 height 18
